Goal: Task Accomplishment & Management: Manage account settings

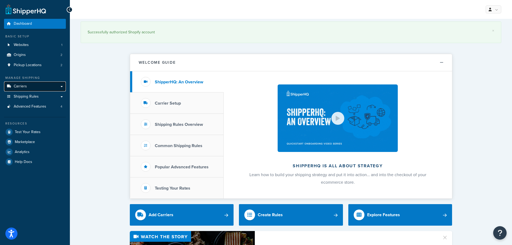
click at [23, 86] on span "Carriers" at bounding box center [20, 86] width 13 height 5
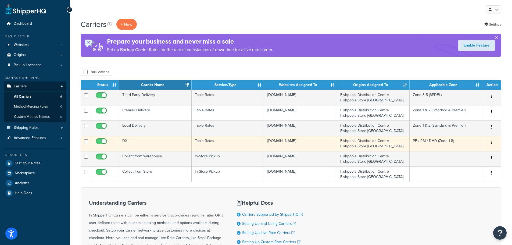
click at [165, 138] on td "DX" at bounding box center [155, 143] width 73 height 15
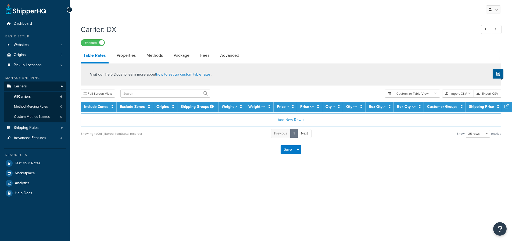
select select "25"
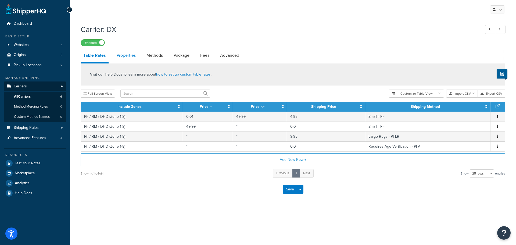
click at [133, 56] on link "Properties" at bounding box center [126, 55] width 24 height 13
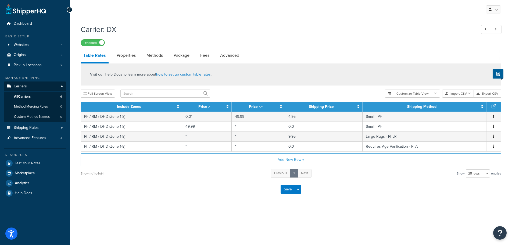
select select "HIGHEST"
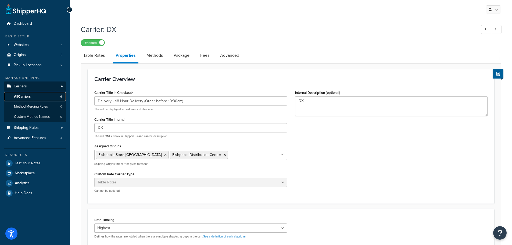
click at [44, 98] on link "All Carriers 6" at bounding box center [35, 97] width 62 height 10
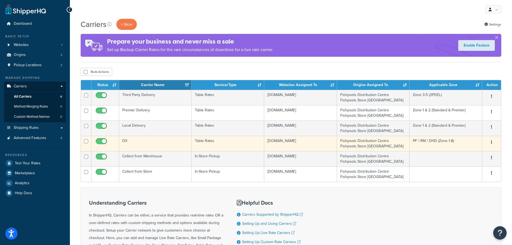
click at [174, 143] on td "DX" at bounding box center [155, 143] width 73 height 15
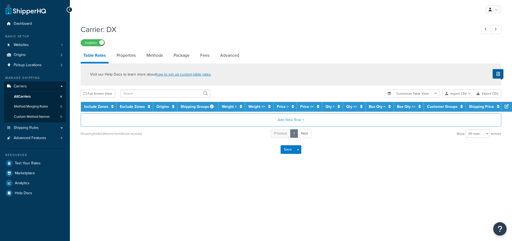
select select "25"
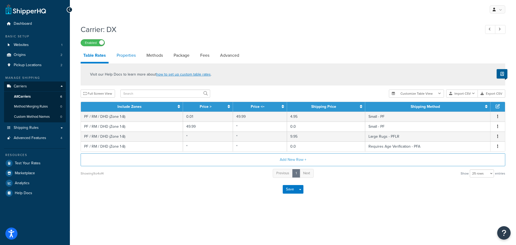
click at [130, 57] on link "Properties" at bounding box center [126, 55] width 24 height 13
select select "HIGHEST"
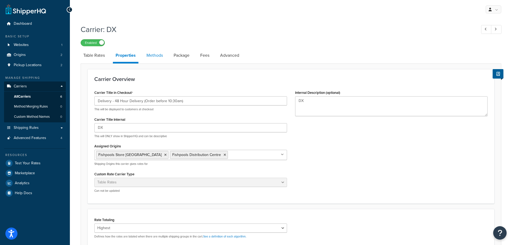
click at [156, 60] on link "Methods" at bounding box center [155, 55] width 22 height 13
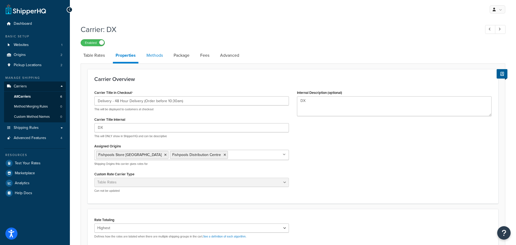
select select "25"
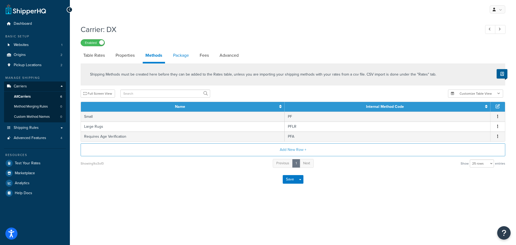
click at [180, 56] on link "Package" at bounding box center [180, 55] width 21 height 13
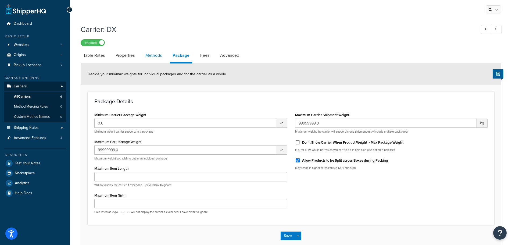
click at [158, 56] on link "Methods" at bounding box center [154, 55] width 22 height 13
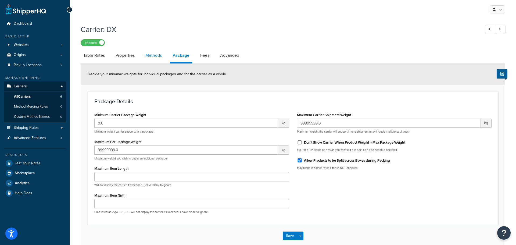
select select "25"
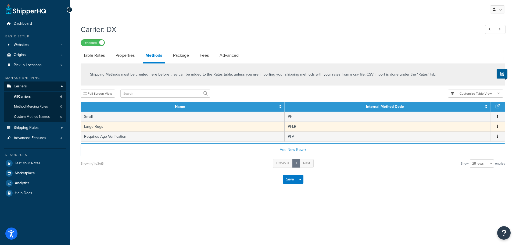
click at [497, 125] on icon "button" at bounding box center [497, 126] width 1 height 4
click at [471, 121] on div "Edit" at bounding box center [470, 121] width 38 height 11
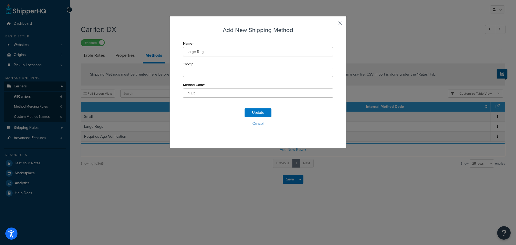
click at [128, 106] on div "Add New Shipping Method Name Large Rugs Tooltip Method Code PFLR Update Cancel" at bounding box center [258, 122] width 516 height 245
click at [334, 24] on div "Add New Shipping Method Name Large Rugs Tooltip Method Code PFLR Update Cancel" at bounding box center [257, 82] width 177 height 132
click at [336, 24] on div "Add New Shipping Method Name Large Rugs Tooltip Method Code PFLR Update Cancel" at bounding box center [257, 82] width 177 height 132
click at [333, 24] on button "button" at bounding box center [332, 24] width 1 height 1
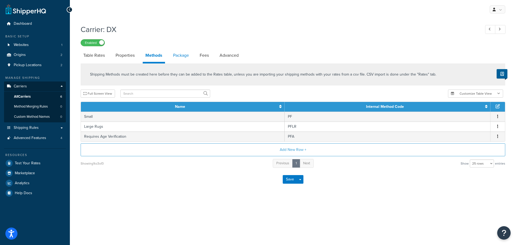
click at [180, 59] on link "Package" at bounding box center [180, 55] width 21 height 13
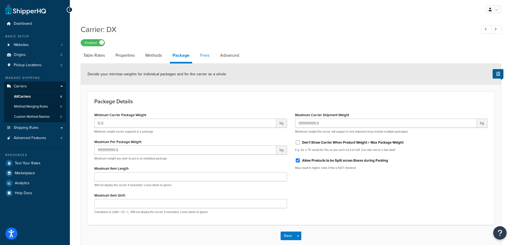
click at [202, 57] on link "Fees" at bounding box center [205, 55] width 15 height 13
select select "AFTER"
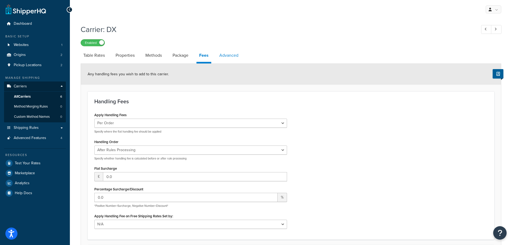
click at [232, 56] on link "Advanced" at bounding box center [229, 55] width 24 height 13
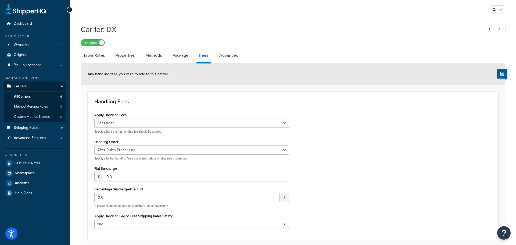
select select "false"
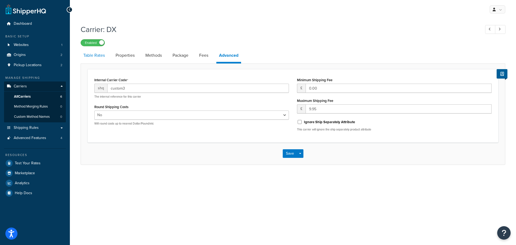
click at [95, 56] on link "Table Rates" at bounding box center [94, 55] width 27 height 13
select select "25"
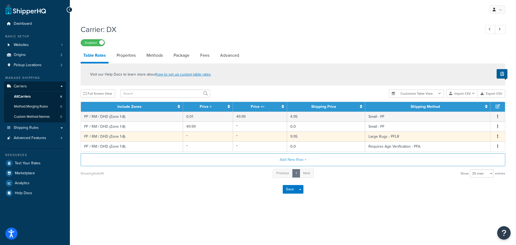
click at [497, 136] on button "button" at bounding box center [498, 137] width 4 height 6
click at [471, 126] on div "Edit" at bounding box center [470, 125] width 38 height 11
select select "162150"
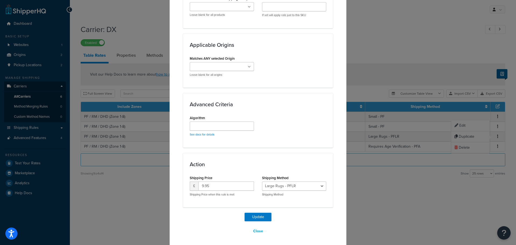
scroll to position [331, 0]
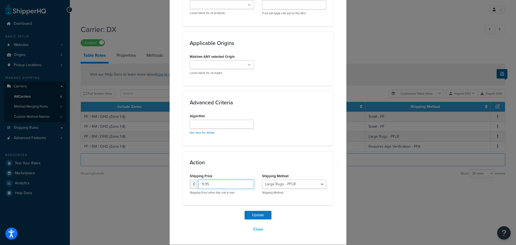
click at [230, 188] on input "9.95" at bounding box center [226, 184] width 56 height 9
click at [214, 187] on input "number" at bounding box center [226, 184] width 56 height 9
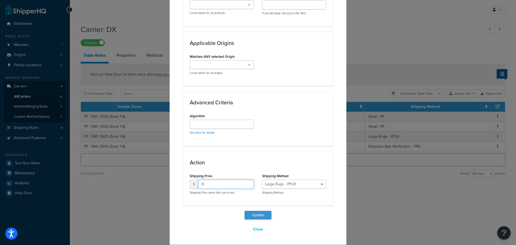
type input "0"
click at [261, 213] on button "Update" at bounding box center [258, 215] width 27 height 9
